Goal: Transaction & Acquisition: Subscribe to service/newsletter

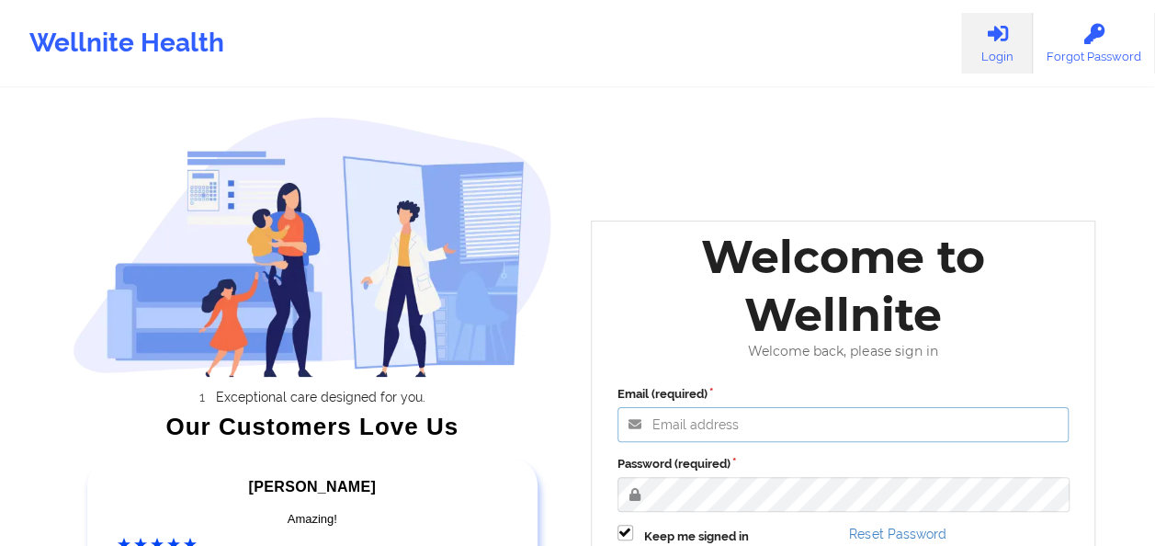
click at [745, 426] on input "Email (required)" at bounding box center [844, 424] width 452 height 35
type input "[EMAIL_ADDRESS][DOMAIN_NAME]"
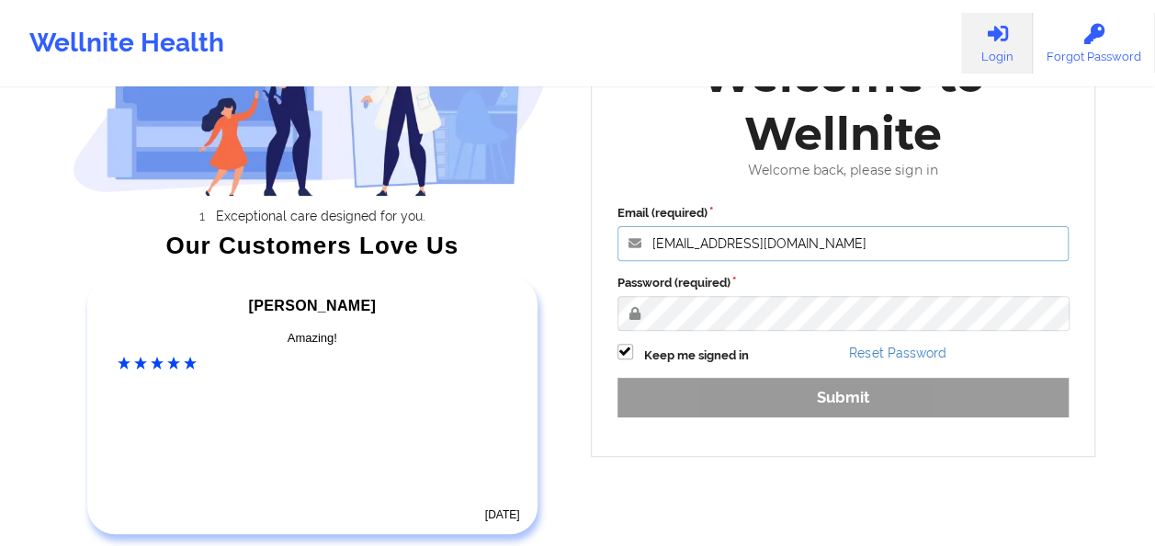
scroll to position [184, 0]
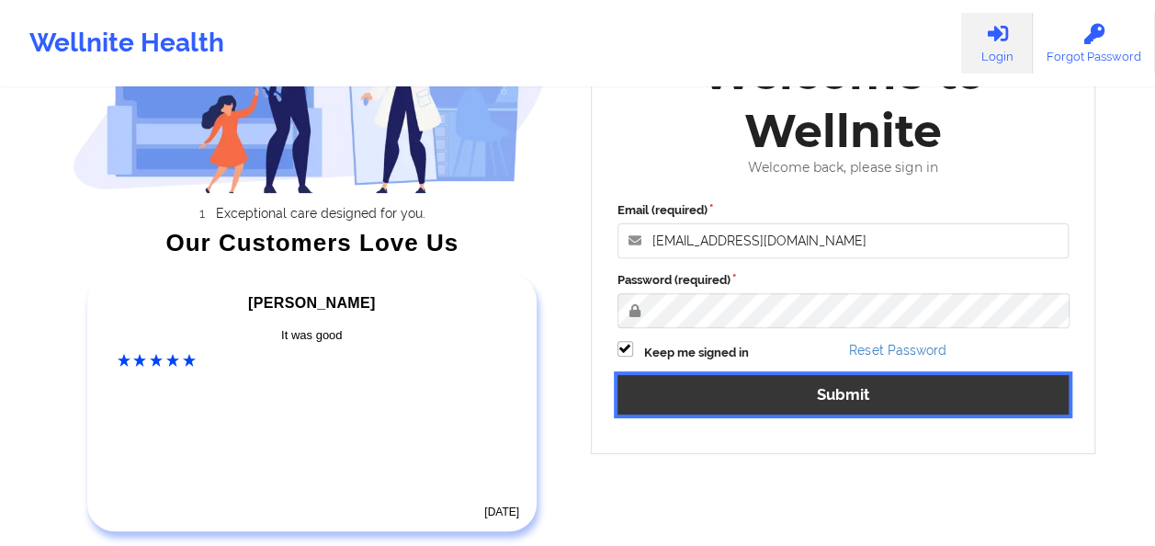
click at [855, 397] on button "Submit" at bounding box center [844, 395] width 452 height 40
click at [845, 397] on button "Submit" at bounding box center [844, 395] width 452 height 40
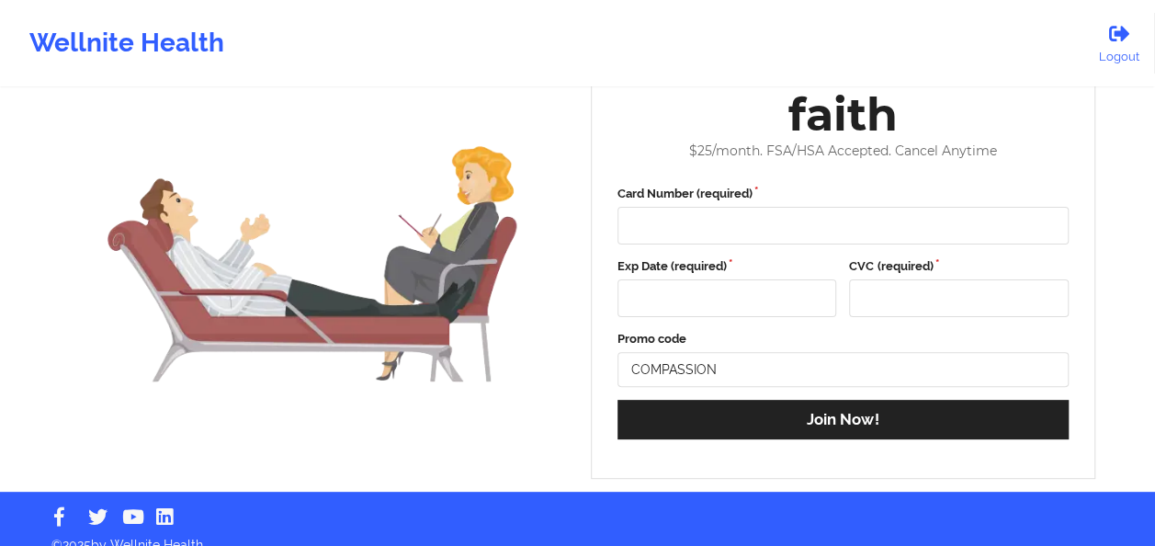
scroll to position [101, 0]
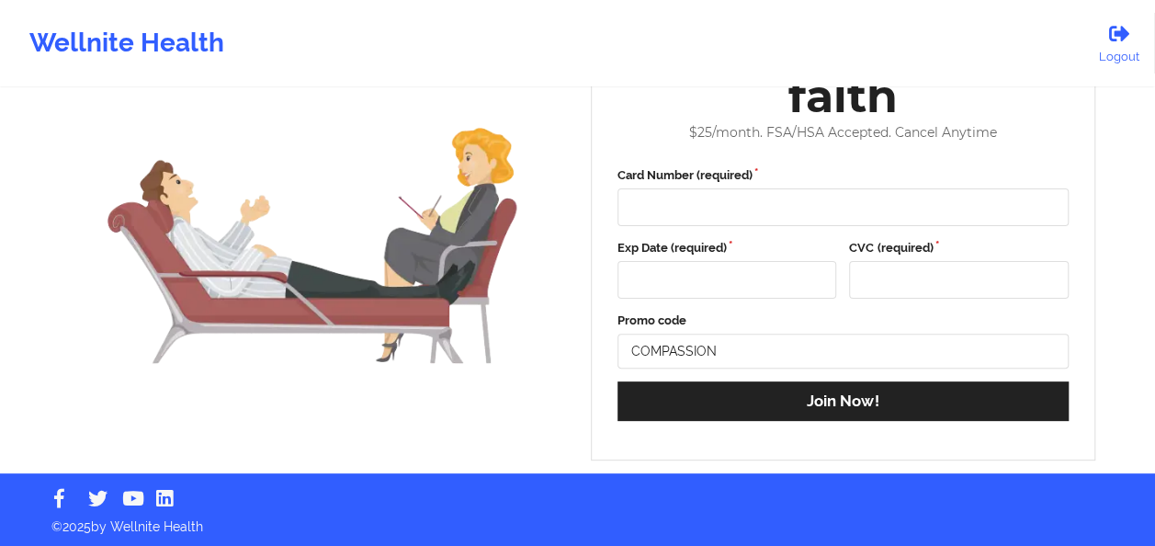
click at [138, 42] on div "Wellnite Health" at bounding box center [127, 43] width 254 height 74
drag, startPoint x: 210, startPoint y: 53, endPoint x: 278, endPoint y: 65, distance: 69.0
click at [210, 55] on div "Wellnite Health" at bounding box center [127, 43] width 254 height 74
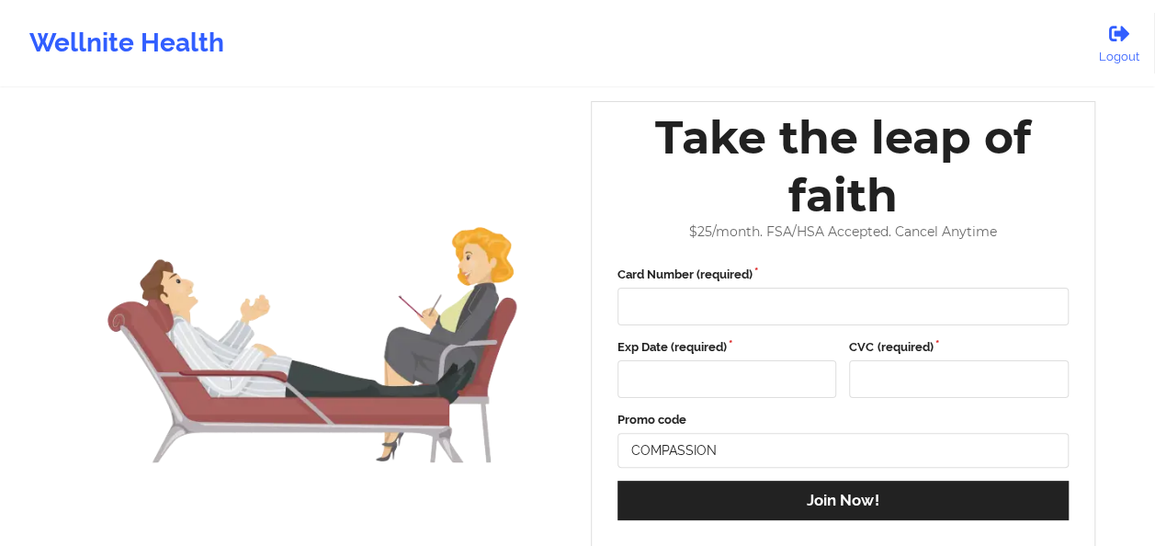
scroll to position [0, 0]
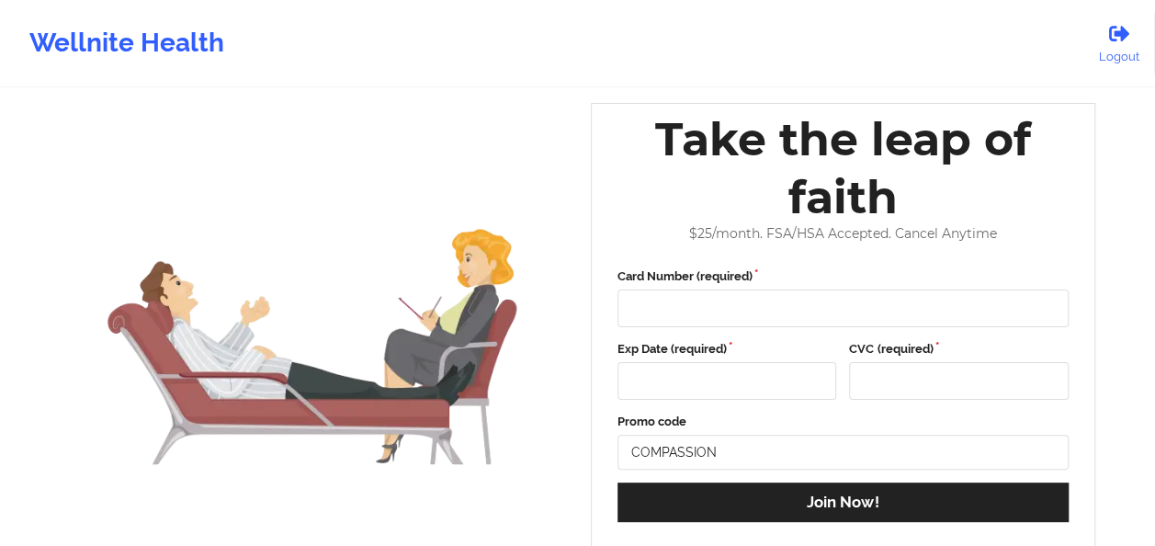
click at [213, 47] on div "Wellnite Health" at bounding box center [127, 43] width 254 height 74
click at [1127, 63] on link "Logout" at bounding box center [1119, 43] width 72 height 61
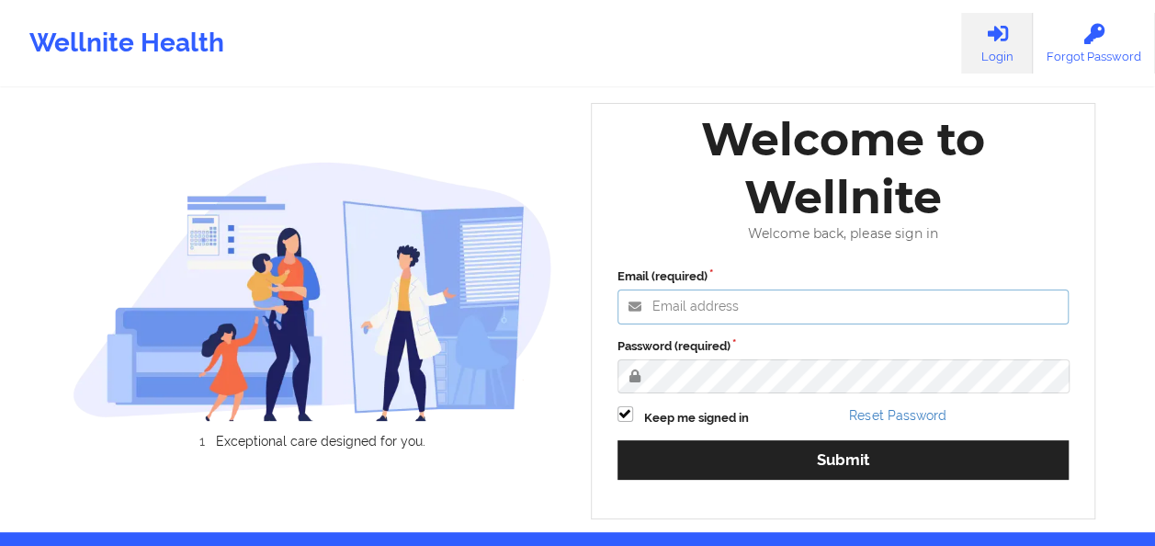
type input "[EMAIL_ADDRESS][DOMAIN_NAME]"
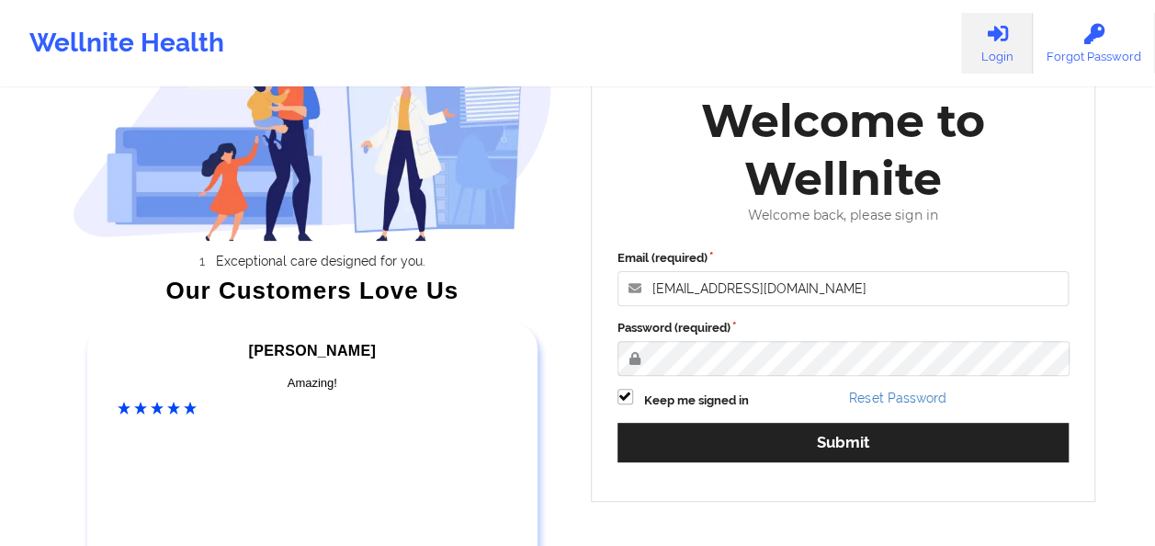
scroll to position [298, 0]
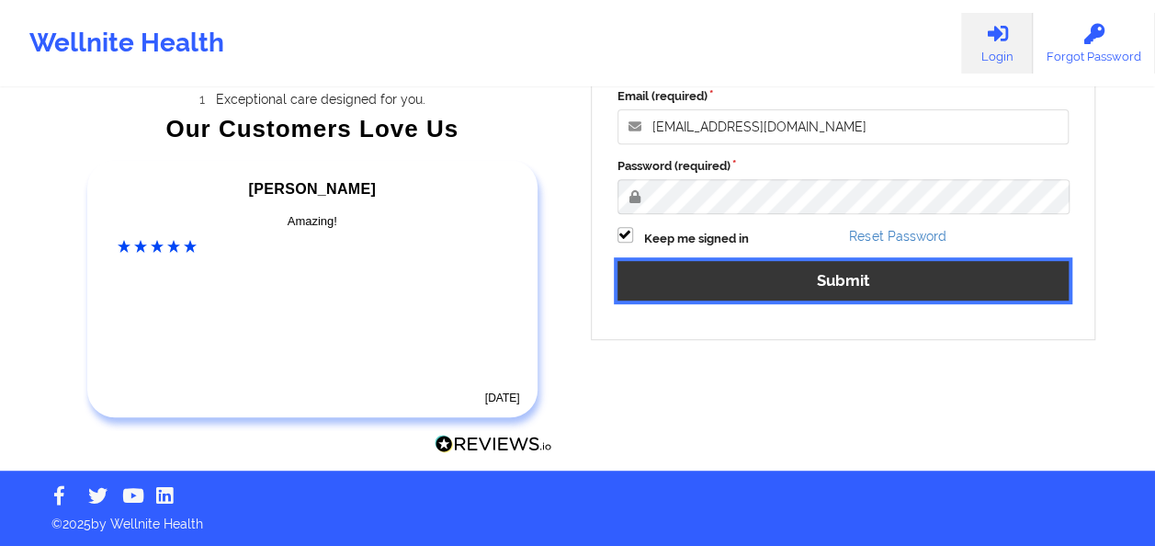
click at [829, 293] on button "Submit" at bounding box center [844, 281] width 452 height 40
